Goal: Navigation & Orientation: Understand site structure

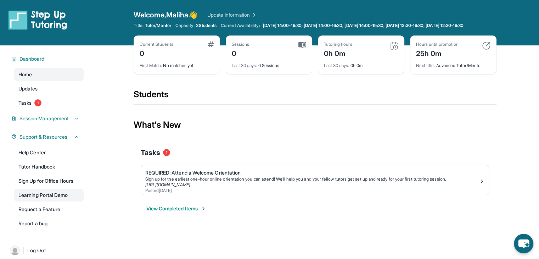
click at [47, 200] on link "Learning Portal Demo" at bounding box center [48, 194] width 69 height 13
click at [26, 106] on span "Tasks" at bounding box center [24, 102] width 13 height 7
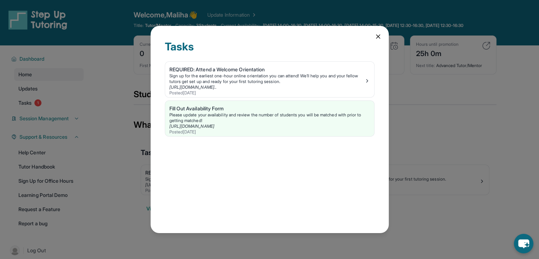
click at [375, 37] on icon at bounding box center [377, 36] width 7 height 7
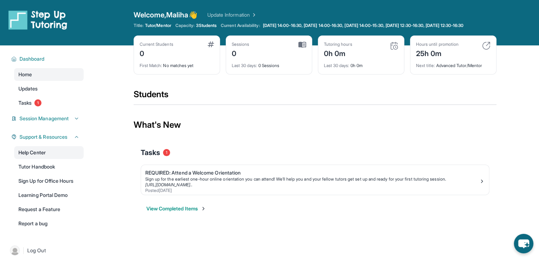
click at [29, 158] on link "Help Center" at bounding box center [48, 152] width 69 height 13
click at [30, 92] on span "Updates" at bounding box center [27, 88] width 19 height 7
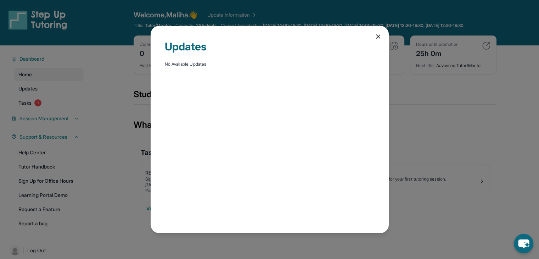
click at [378, 34] on icon at bounding box center [377, 36] width 7 height 7
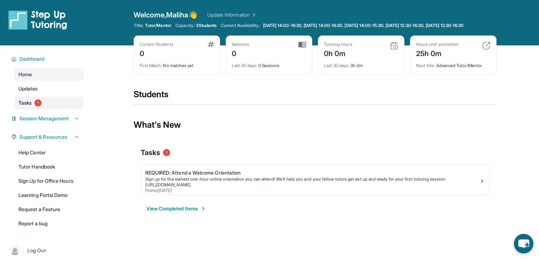
click at [30, 106] on span "Tasks" at bounding box center [24, 102] width 13 height 7
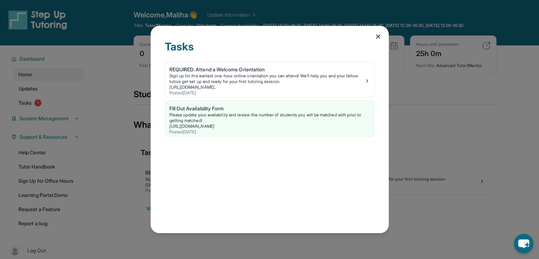
click at [379, 36] on icon at bounding box center [377, 36] width 7 height 7
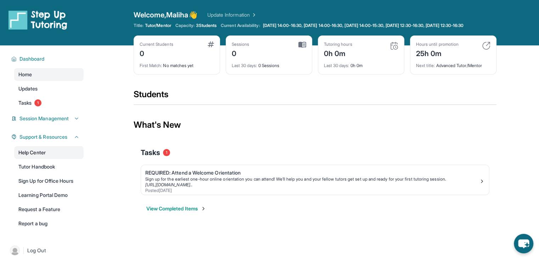
click at [31, 159] on link "Help Center" at bounding box center [48, 152] width 69 height 13
click at [39, 201] on link "Learning Portal Demo" at bounding box center [48, 194] width 69 height 13
